Goal: Check status: Check status

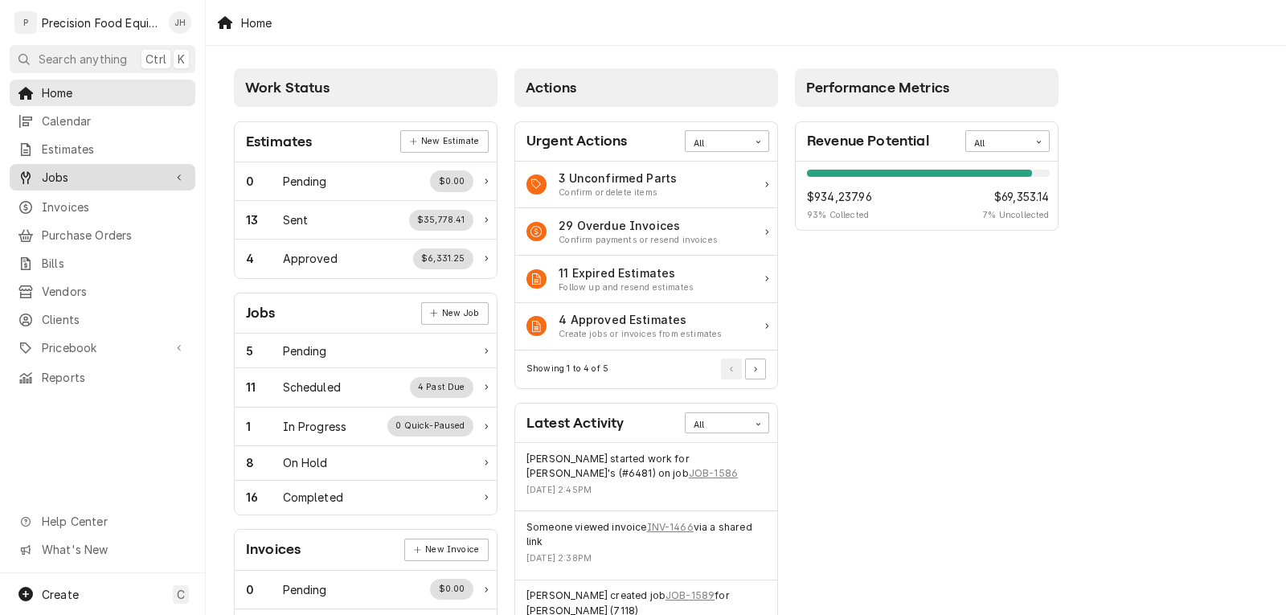
click at [68, 169] on span "Jobs" at bounding box center [102, 177] width 121 height 17
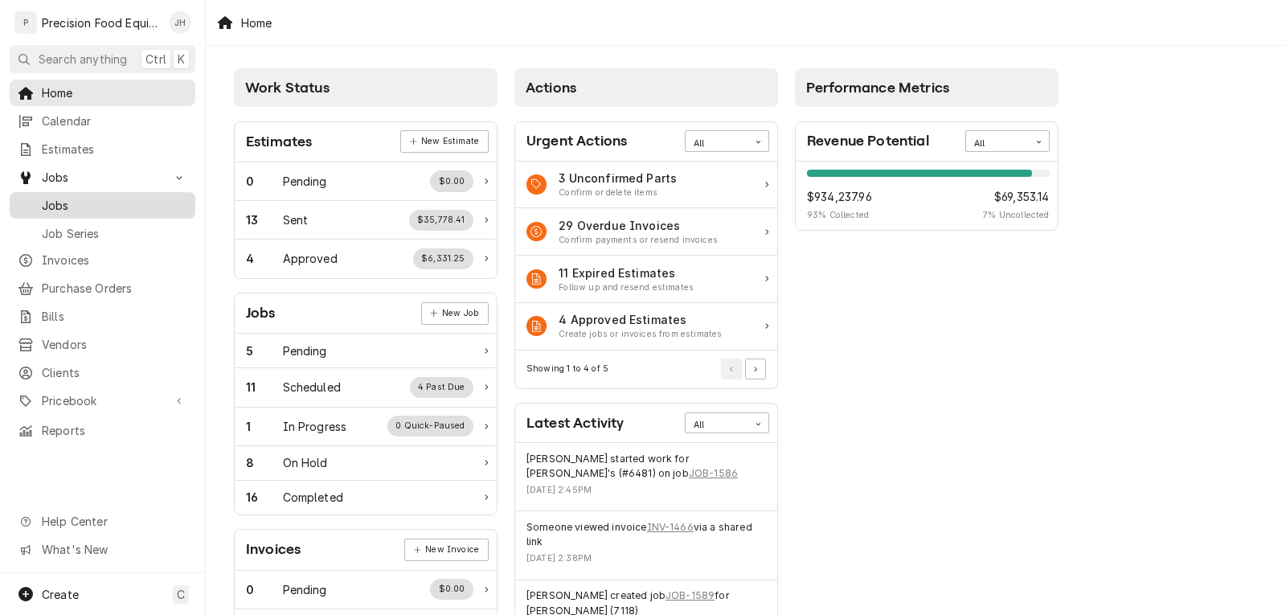
click at [129, 205] on span "Jobs" at bounding box center [115, 205] width 146 height 17
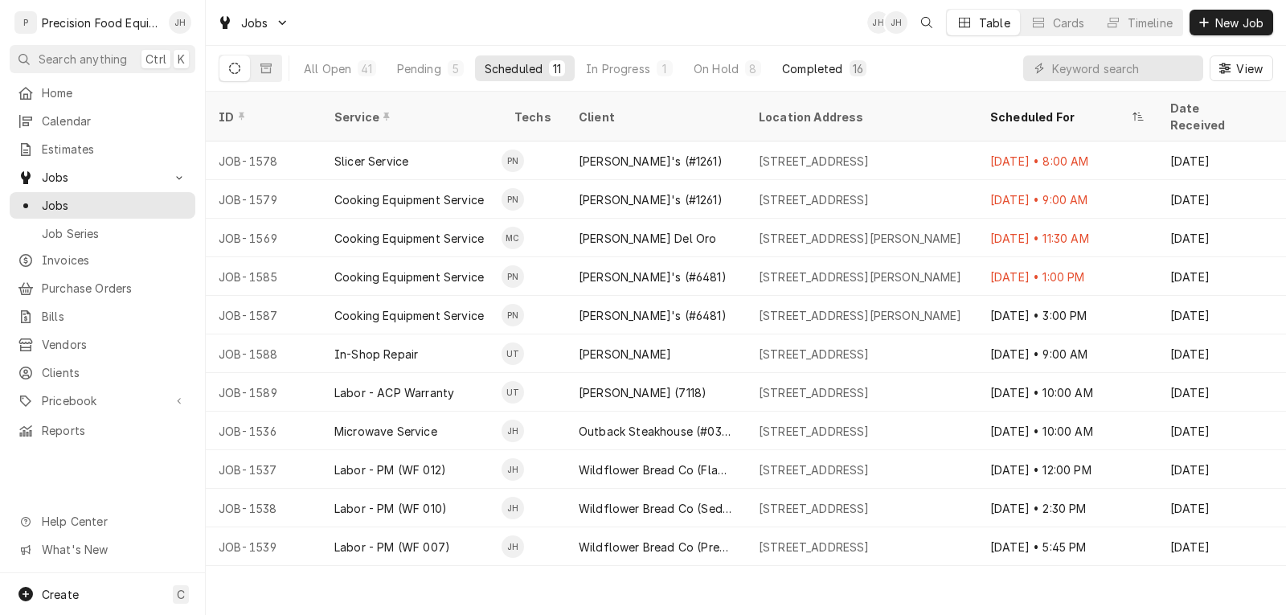
click at [809, 76] on div "Completed" at bounding box center [812, 68] width 60 height 17
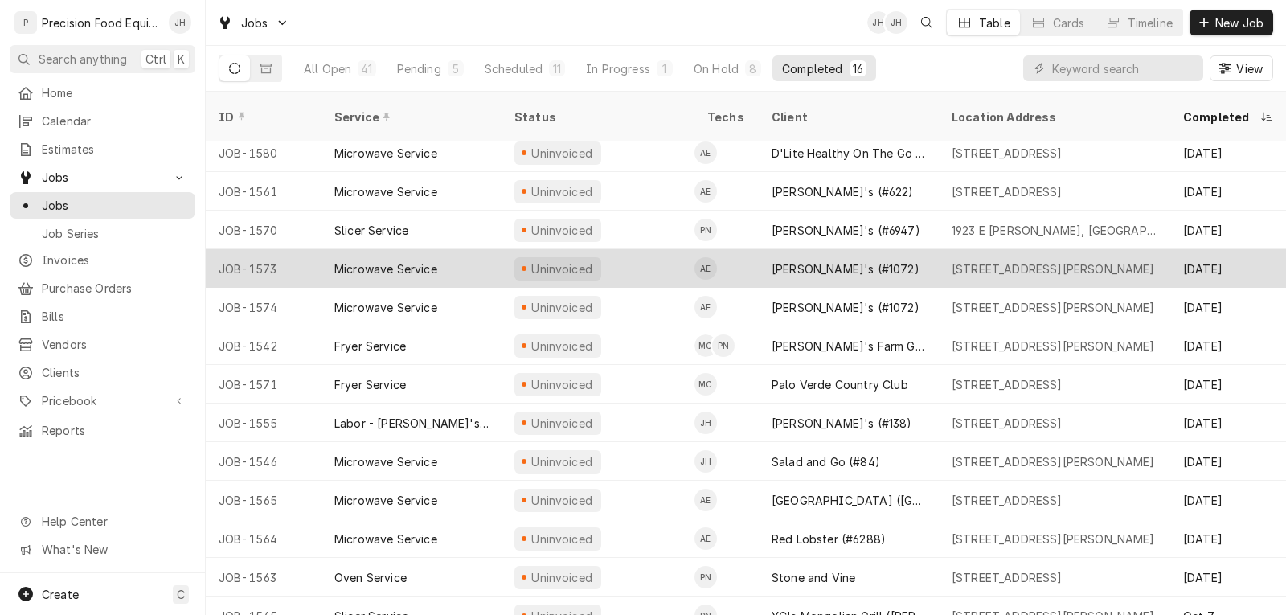
scroll to position [137, 0]
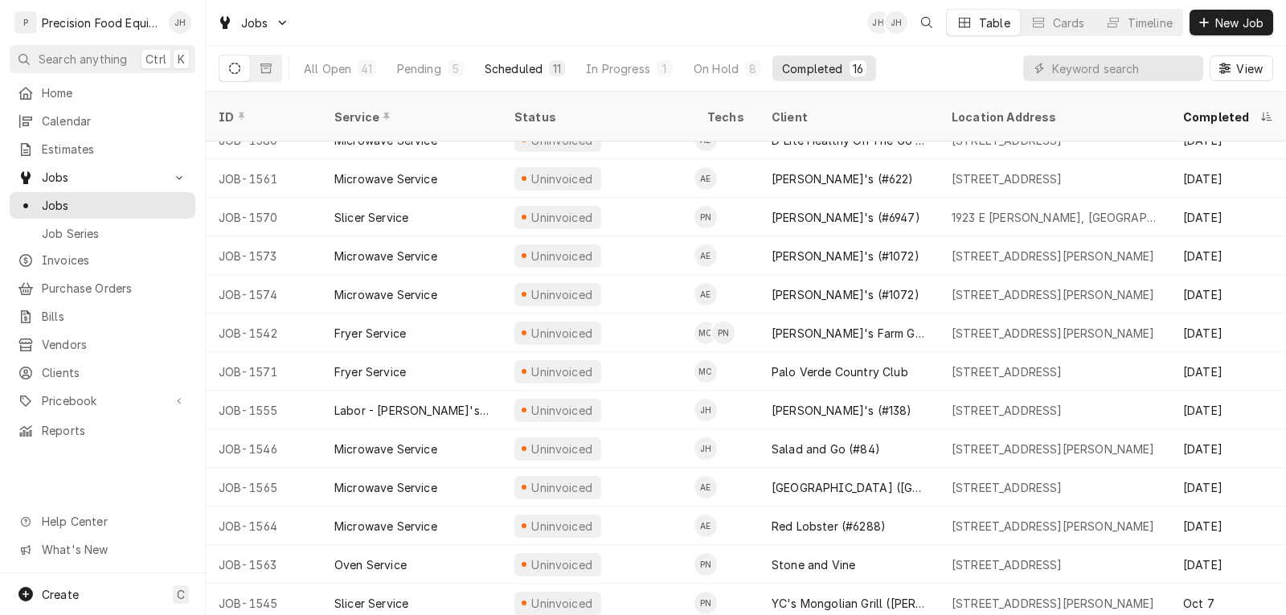
click at [511, 69] on div "Scheduled" at bounding box center [514, 68] width 58 height 17
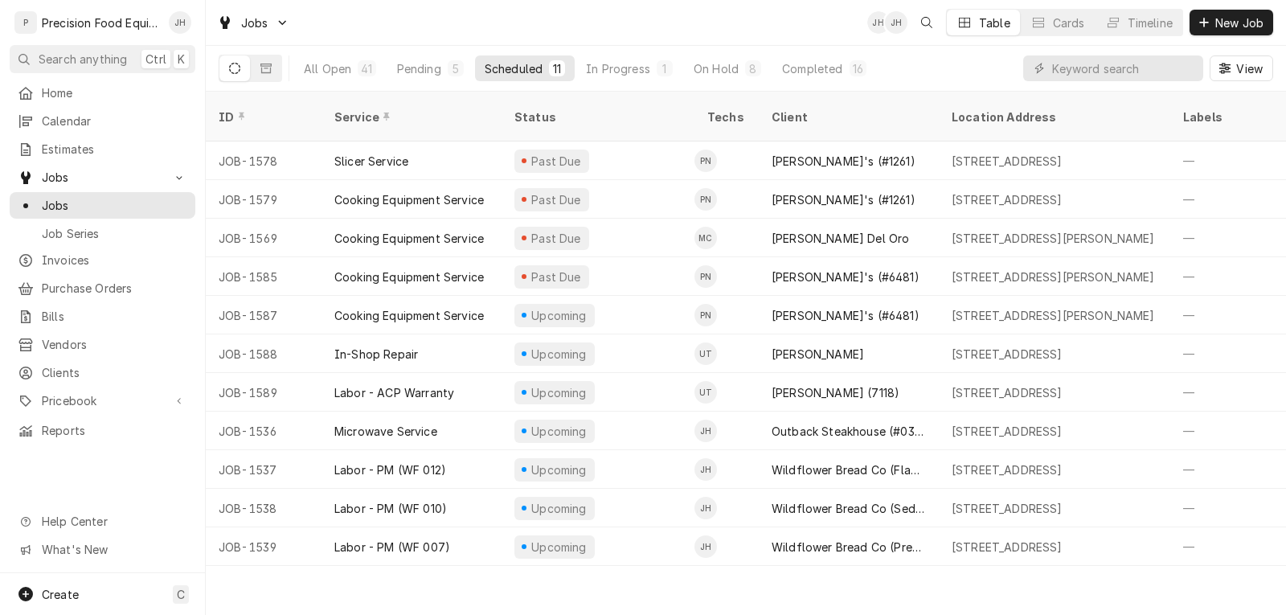
scroll to position [0, 0]
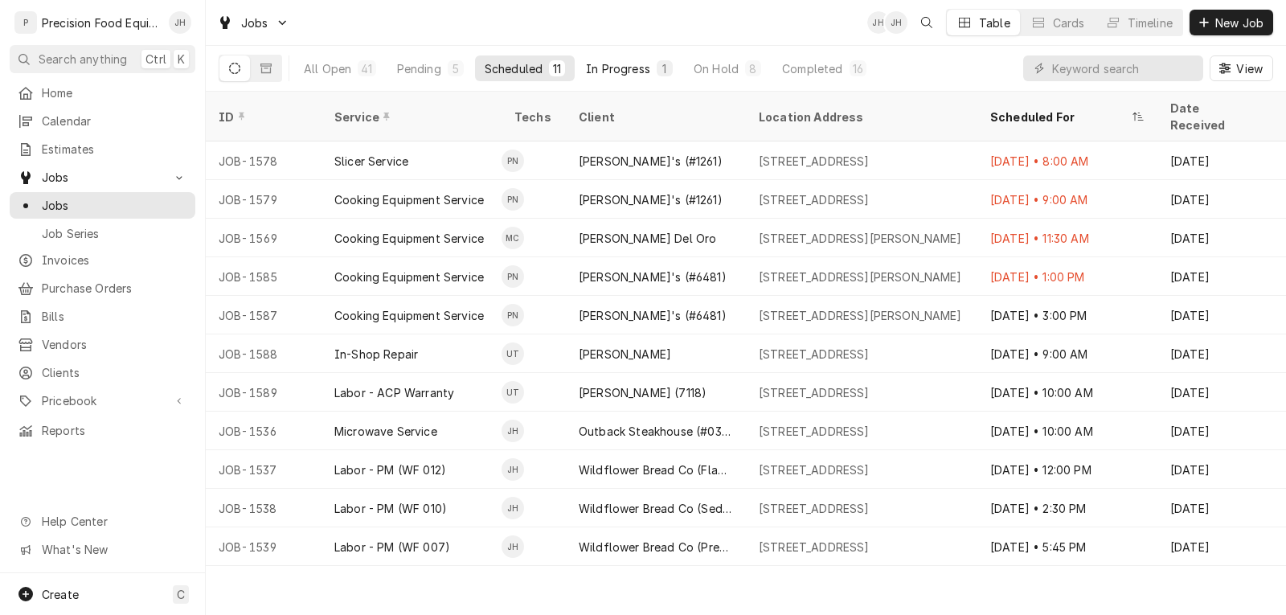
click at [619, 75] on div "In Progress" at bounding box center [618, 68] width 64 height 17
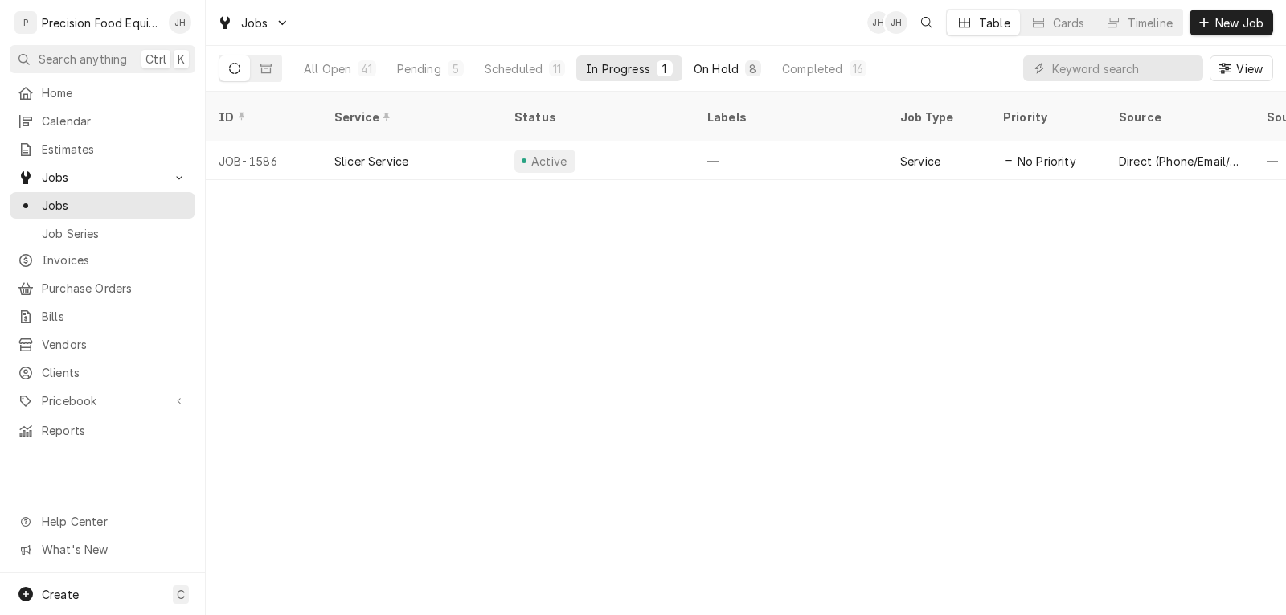
click at [723, 64] on div "On Hold" at bounding box center [716, 68] width 45 height 17
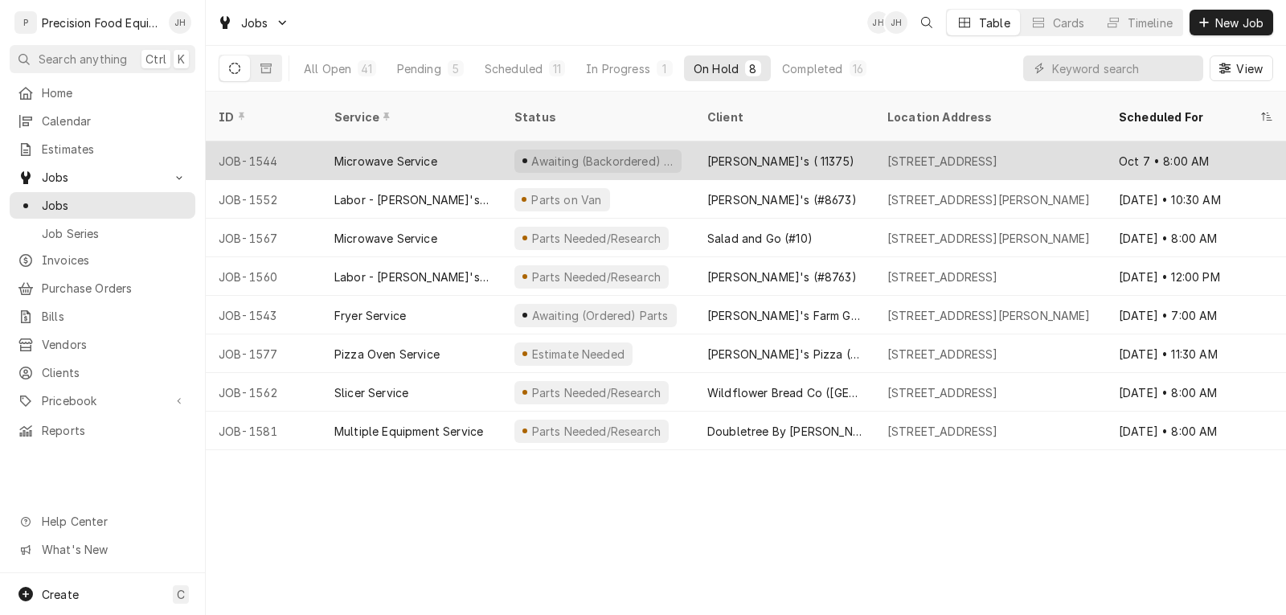
click at [469, 145] on div "Microwave Service" at bounding box center [412, 160] width 180 height 39
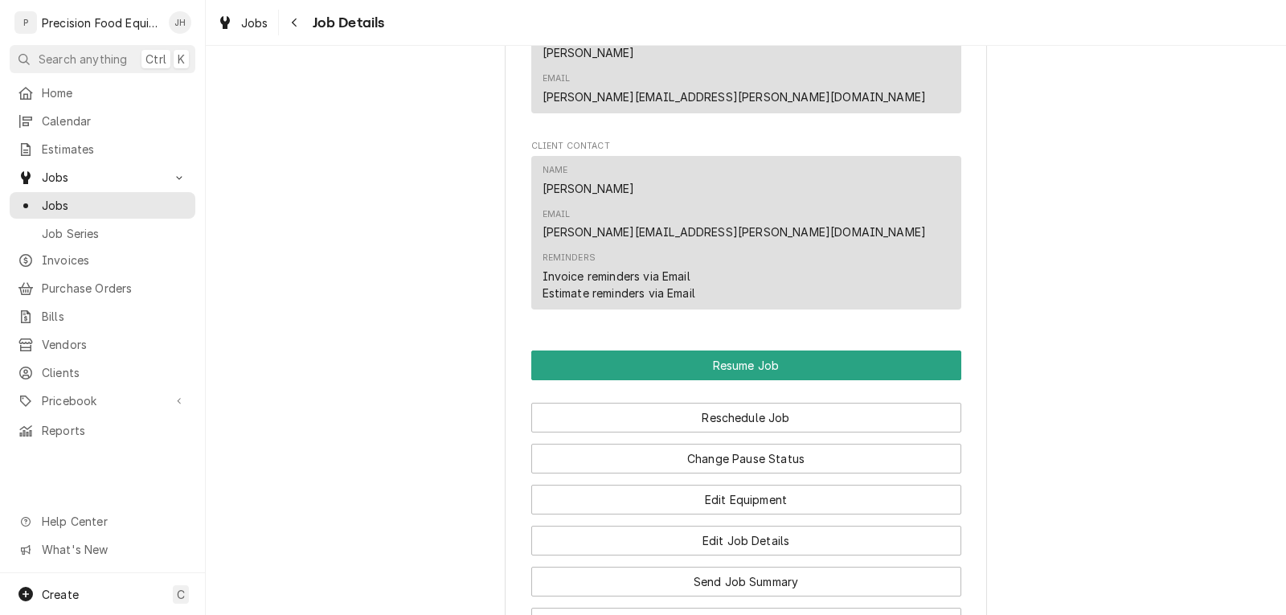
scroll to position [1476, 0]
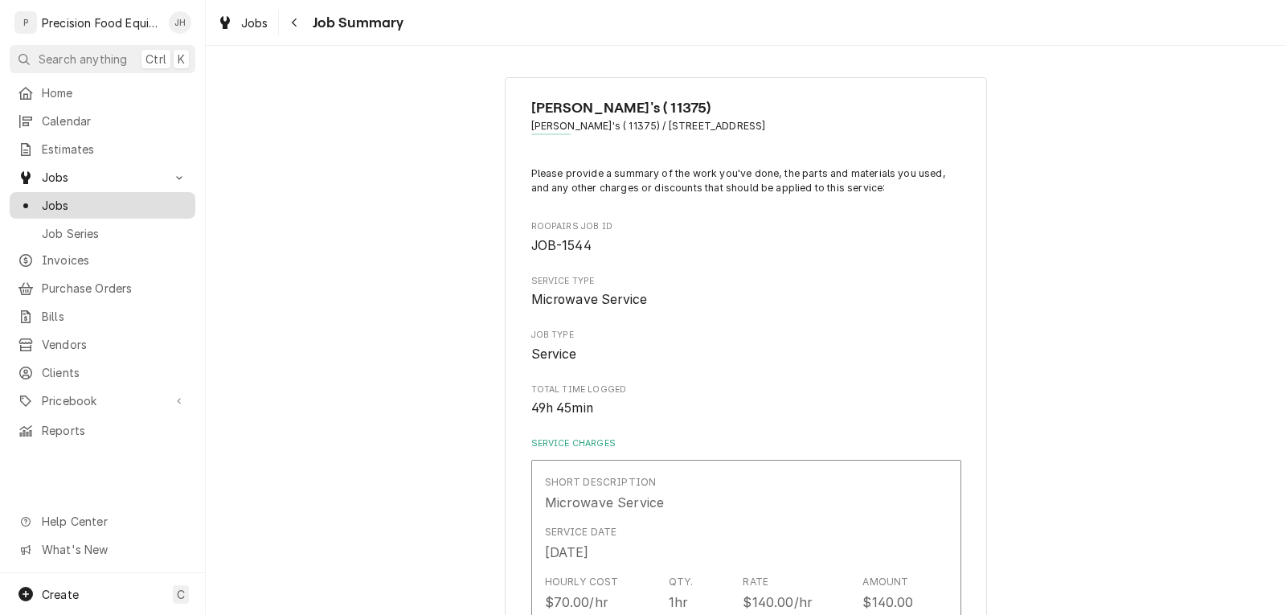
click at [92, 200] on span "Jobs" at bounding box center [115, 205] width 146 height 17
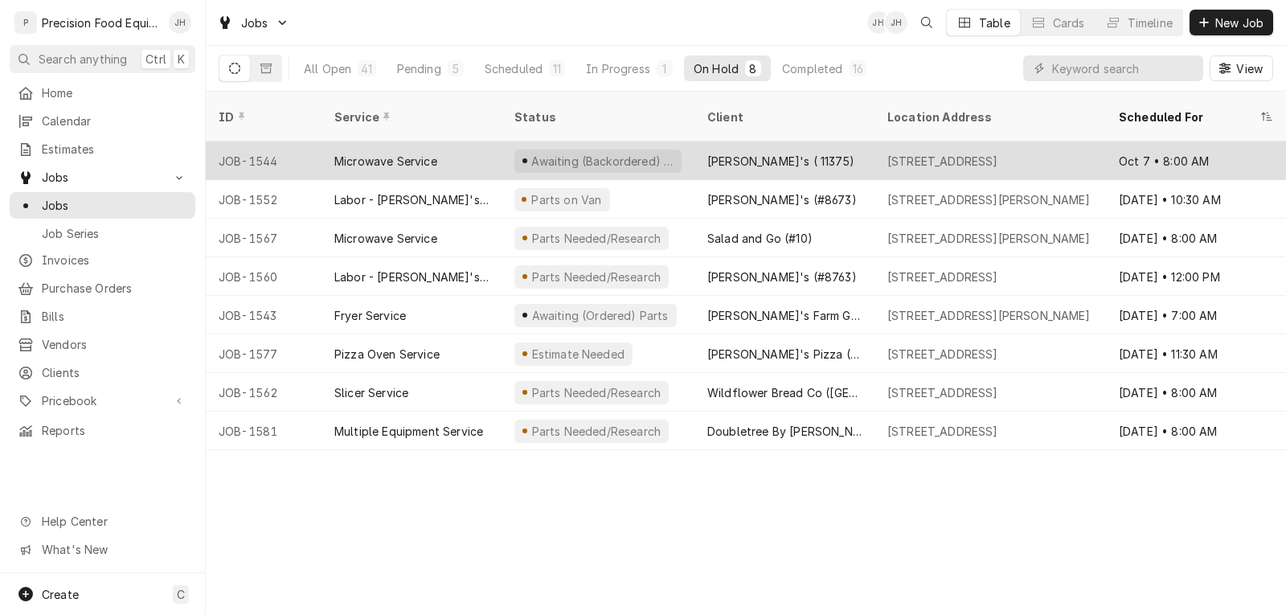
click at [737, 153] on div "[PERSON_NAME]'s ( 11375)" at bounding box center [780, 161] width 147 height 17
